Goal: Task Accomplishment & Management: Use online tool/utility

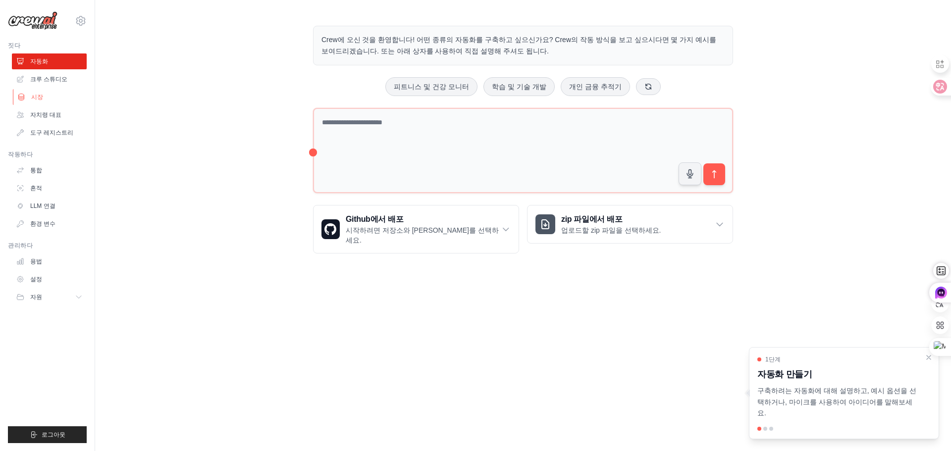
click at [40, 91] on link "시장" at bounding box center [50, 97] width 75 height 16
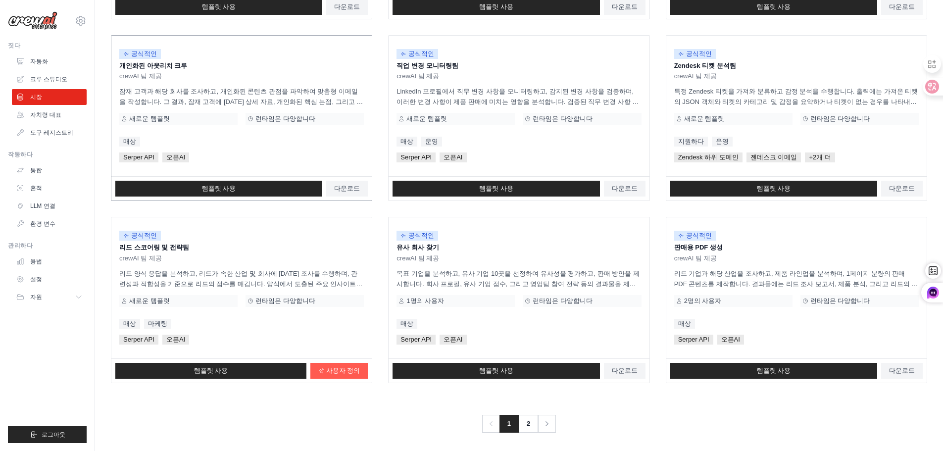
scroll to position [466, 0]
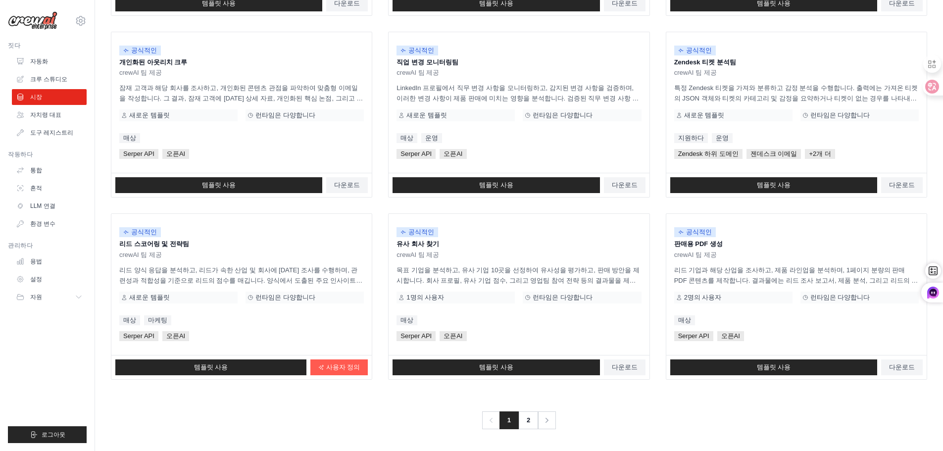
click at [760, 416] on div "이전의 1 2 다음" at bounding box center [519, 415] width 816 height 30
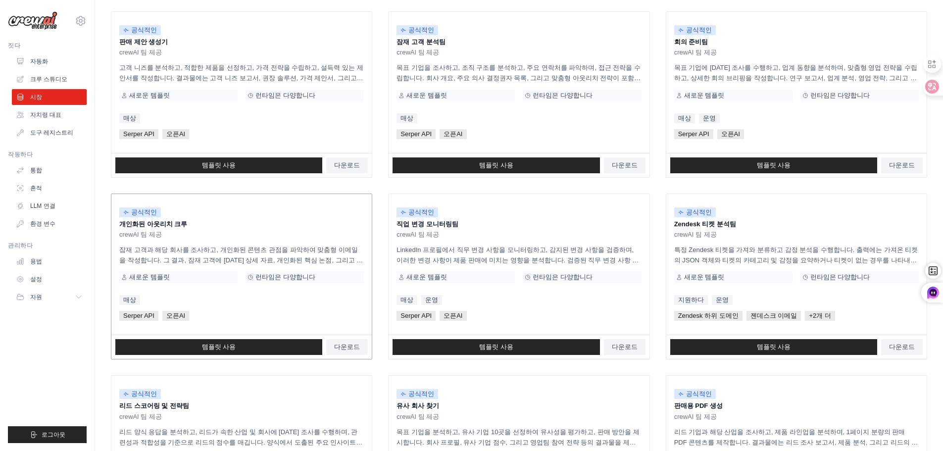
scroll to position [219, 0]
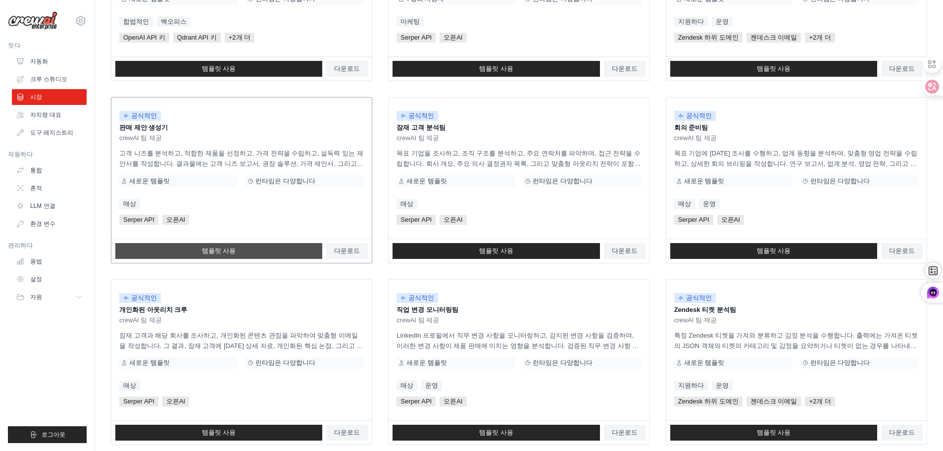
click at [240, 255] on link "템플릿 사용" at bounding box center [218, 251] width 207 height 16
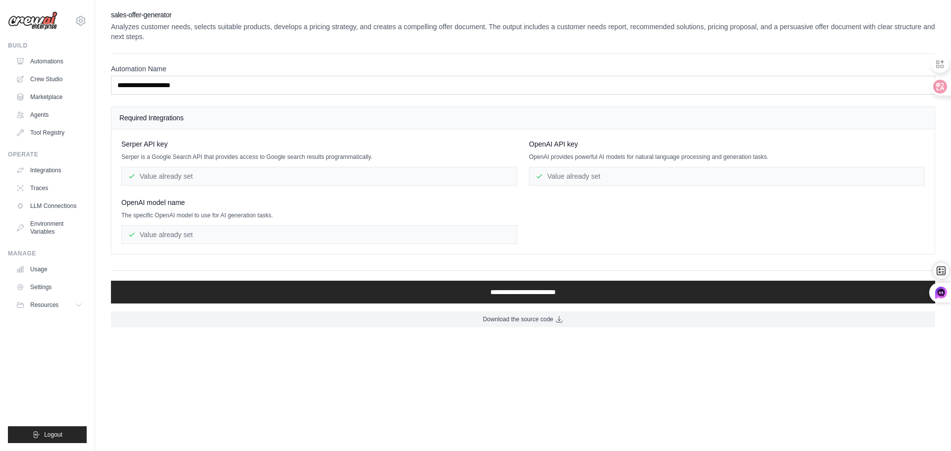
click at [47, 18] on img at bounding box center [33, 20] width 50 height 19
click at [40, 21] on img at bounding box center [33, 20] width 50 height 19
click at [63, 63] on link "Automations" at bounding box center [50, 61] width 75 height 16
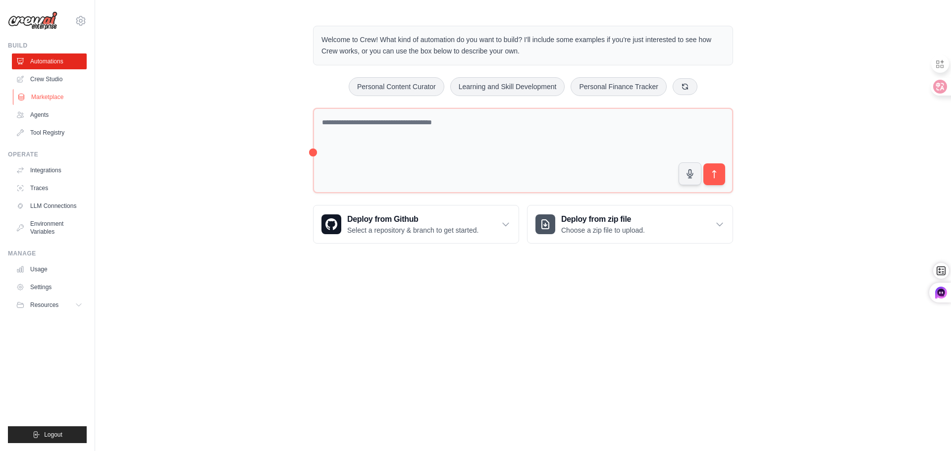
click at [62, 98] on link "Marketplace" at bounding box center [50, 97] width 75 height 16
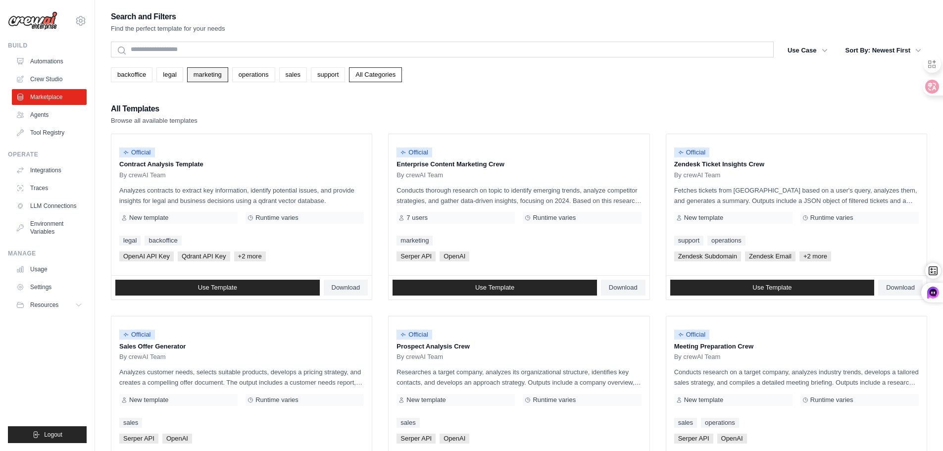
click at [217, 80] on link "marketing" at bounding box center [207, 74] width 41 height 15
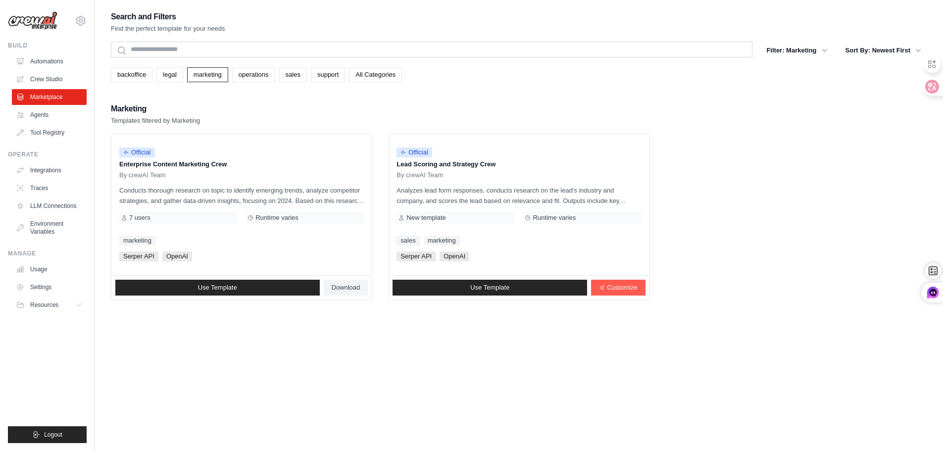
click at [813, 13] on div "Search and Filters Find the perfect template for your needs" at bounding box center [519, 22] width 816 height 24
click at [664, 103] on div "Marketing Templates filtered by Marketing" at bounding box center [519, 114] width 816 height 24
click at [664, 109] on div "Marketing Templates filtered by Marketing" at bounding box center [519, 114] width 816 height 24
click at [683, 113] on div "Marketing Templates filtered by Marketing" at bounding box center [519, 114] width 816 height 24
click at [36, 18] on img at bounding box center [33, 20] width 50 height 19
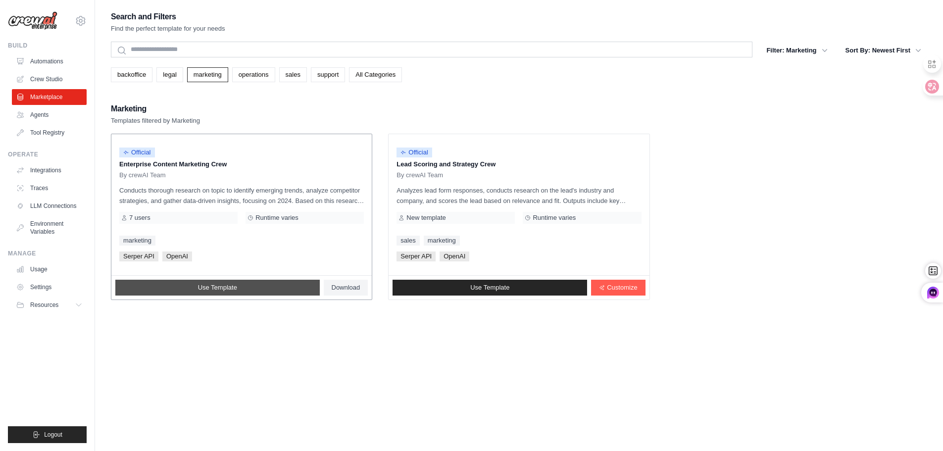
click at [213, 291] on span "Use Template" at bounding box center [217, 288] width 39 height 8
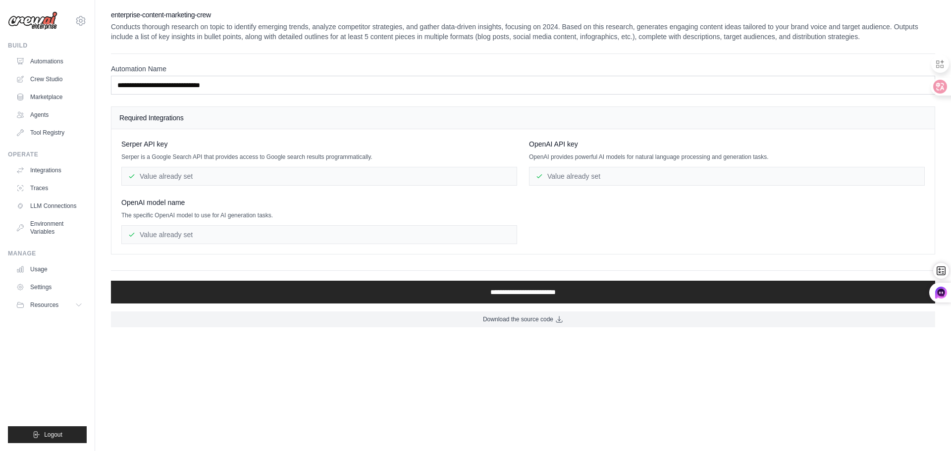
click at [37, 18] on img at bounding box center [33, 20] width 50 height 19
drag, startPoint x: 48, startPoint y: 20, endPoint x: 61, endPoint y: 20, distance: 13.4
click at [48, 20] on img at bounding box center [33, 20] width 50 height 19
click at [80, 20] on icon at bounding box center [81, 21] width 12 height 12
click at [33, 14] on img at bounding box center [33, 20] width 50 height 19
